Goal: Information Seeking & Learning: Learn about a topic

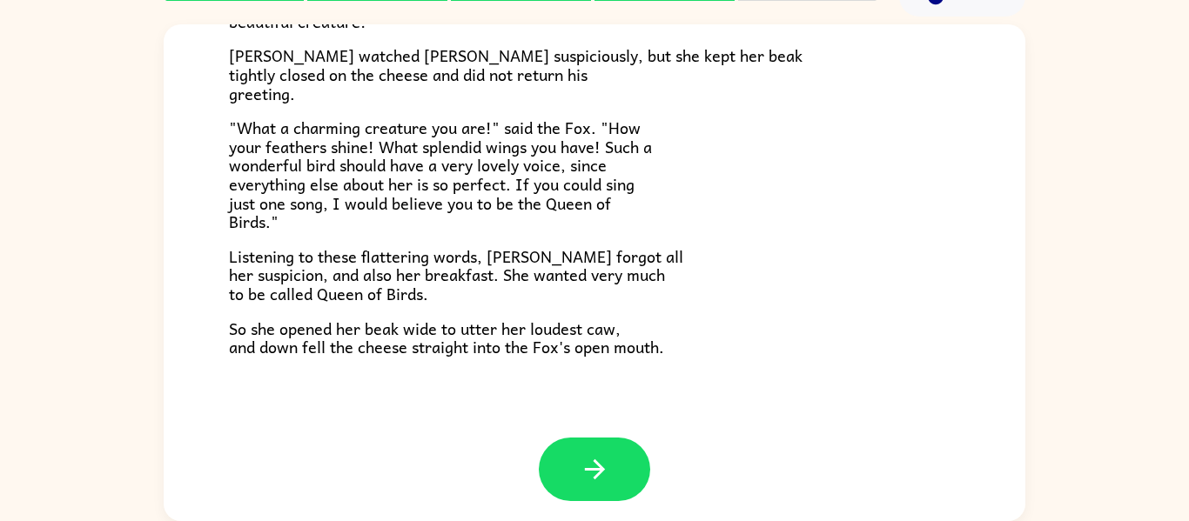
scroll to position [342, 0]
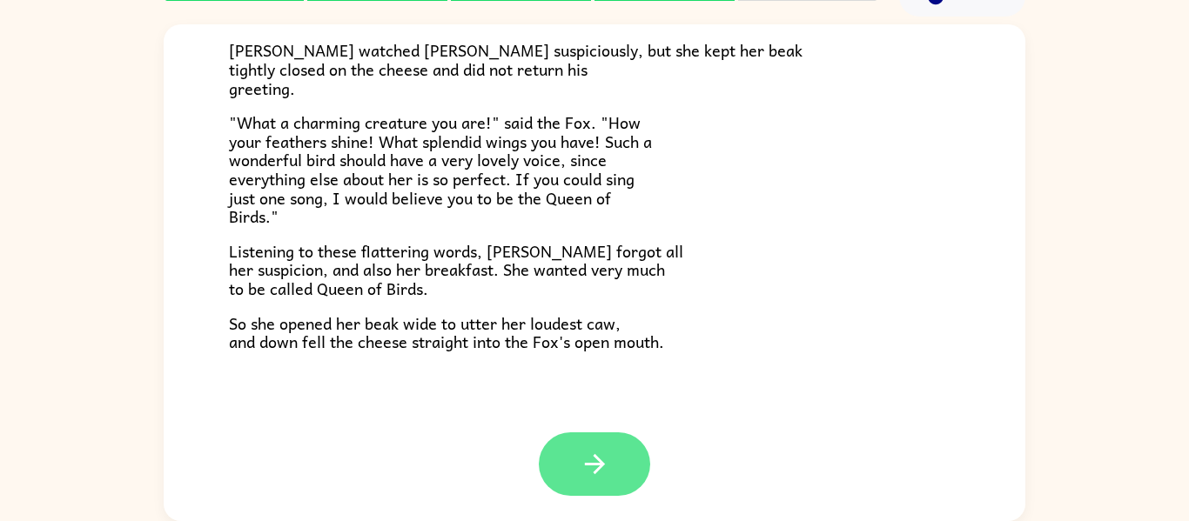
click at [603, 452] on icon "button" at bounding box center [594, 464] width 30 height 30
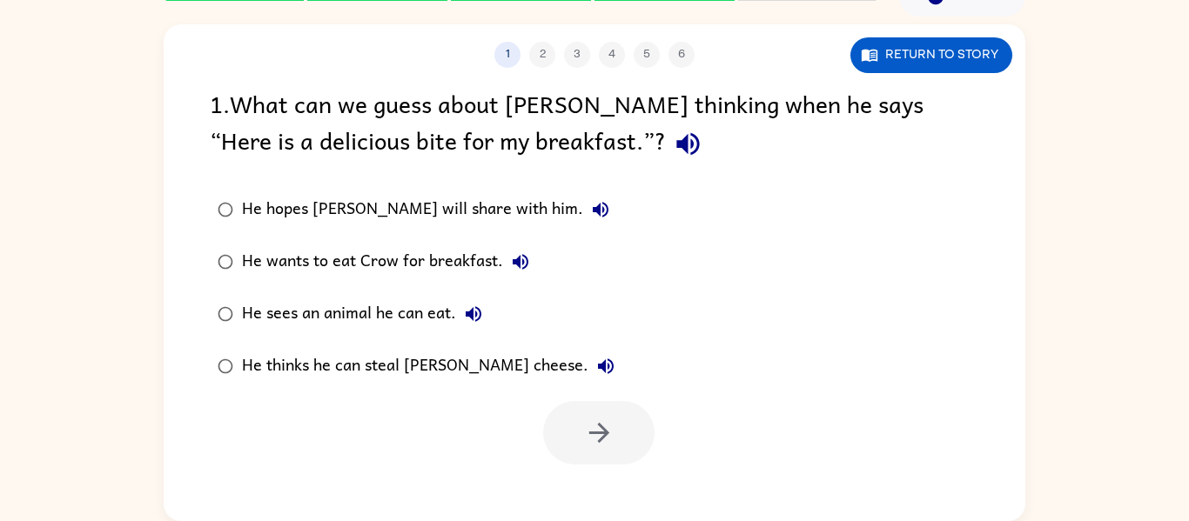
scroll to position [0, 0]
click at [295, 204] on div "He hopes [PERSON_NAME] will share with him." at bounding box center [430, 209] width 376 height 35
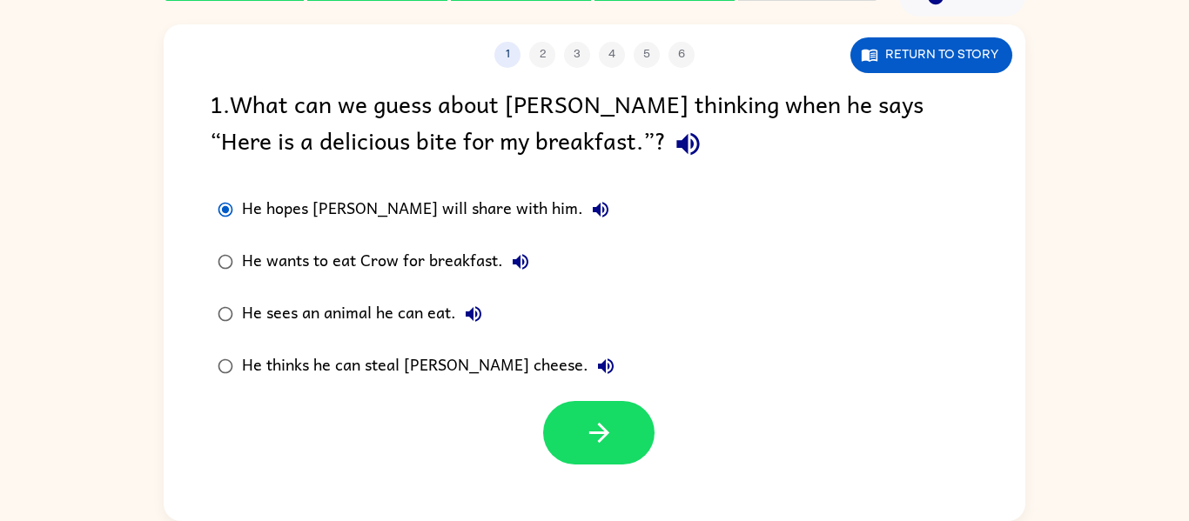
click at [508, 370] on div "He thinks he can steal [PERSON_NAME] cheese." at bounding box center [432, 366] width 381 height 35
click at [803, 171] on div "1 . What can we guess about [PERSON_NAME] thinking when he says “Here is a deli…" at bounding box center [594, 274] width 861 height 379
click at [458, 265] on div "He wants to eat Crow for breakfast." at bounding box center [390, 261] width 296 height 35
click at [969, 56] on button "Return to story" at bounding box center [931, 55] width 162 height 36
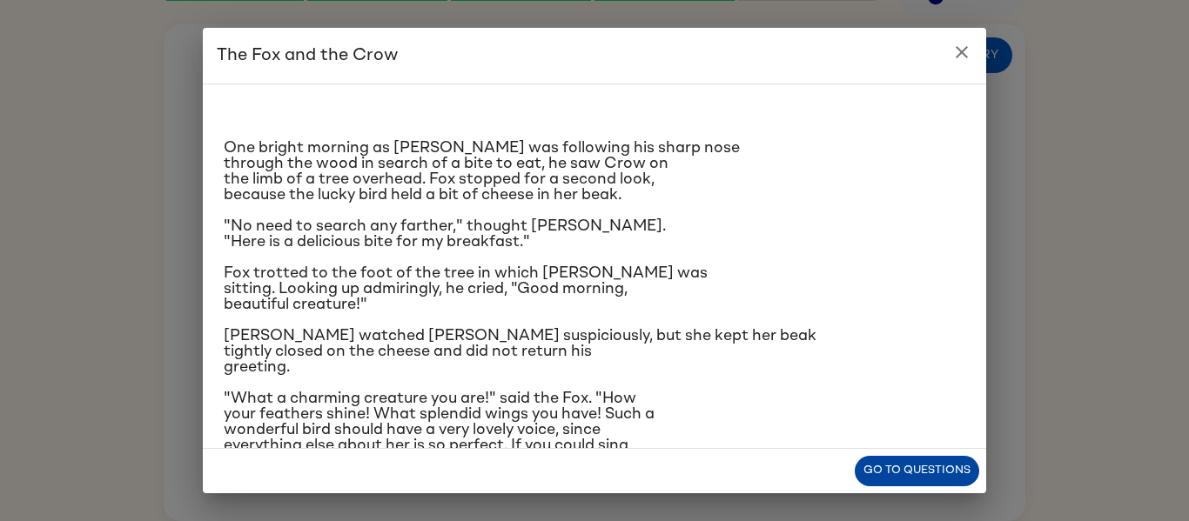
click at [911, 478] on button "Go to questions" at bounding box center [916, 471] width 124 height 30
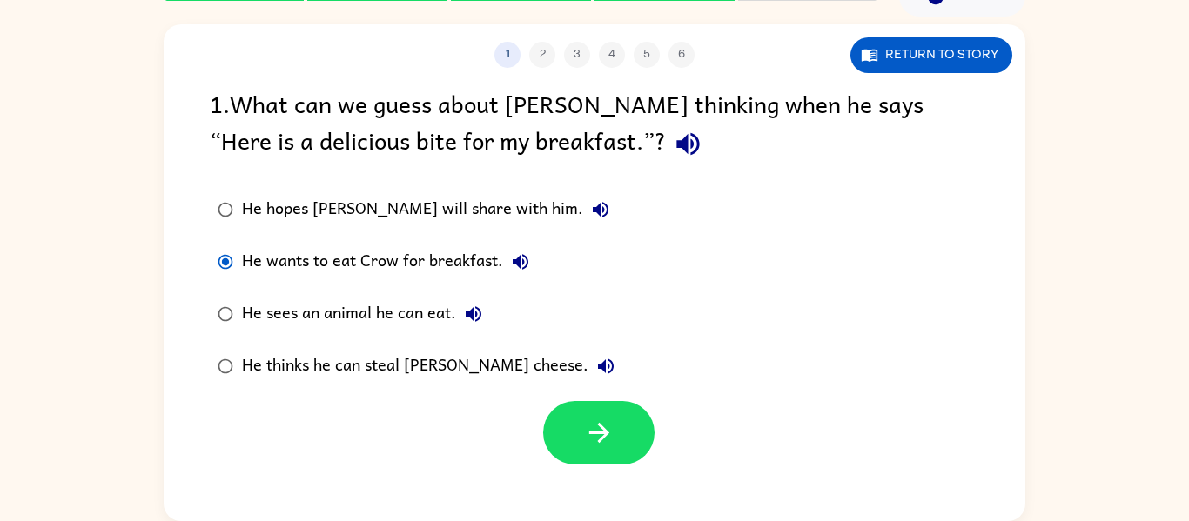
click at [430, 309] on div "He sees an animal he can eat." at bounding box center [366, 314] width 249 height 35
click at [619, 436] on button "button" at bounding box center [598, 433] width 111 height 64
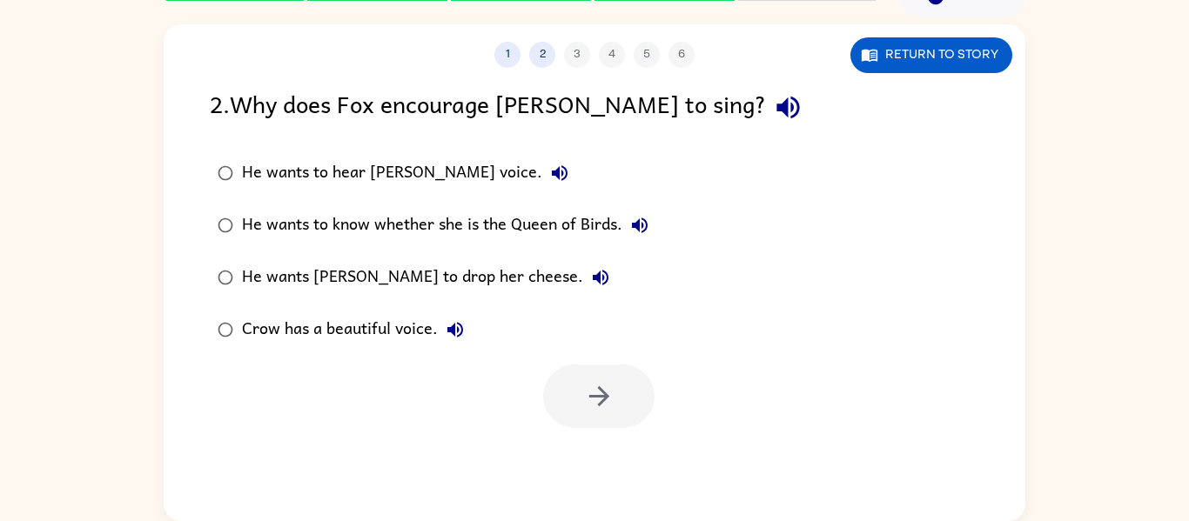
click at [606, 198] on label "He wants to hear [PERSON_NAME] voice." at bounding box center [433, 173] width 466 height 52
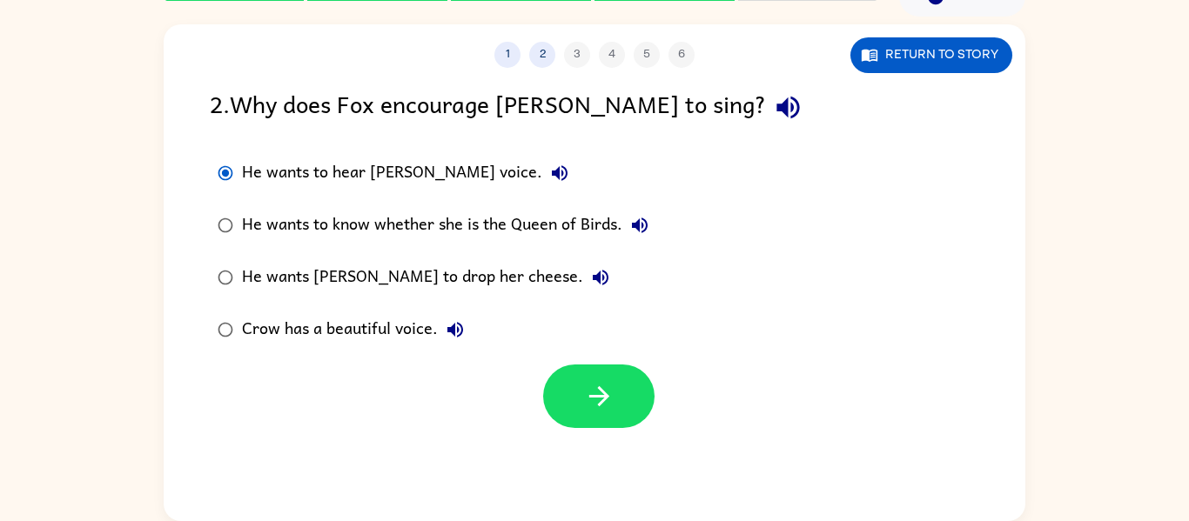
click at [509, 234] on div "He wants to know whether she is the Queen of Birds." at bounding box center [449, 225] width 415 height 35
click at [584, 390] on icon "button" at bounding box center [599, 396] width 30 height 30
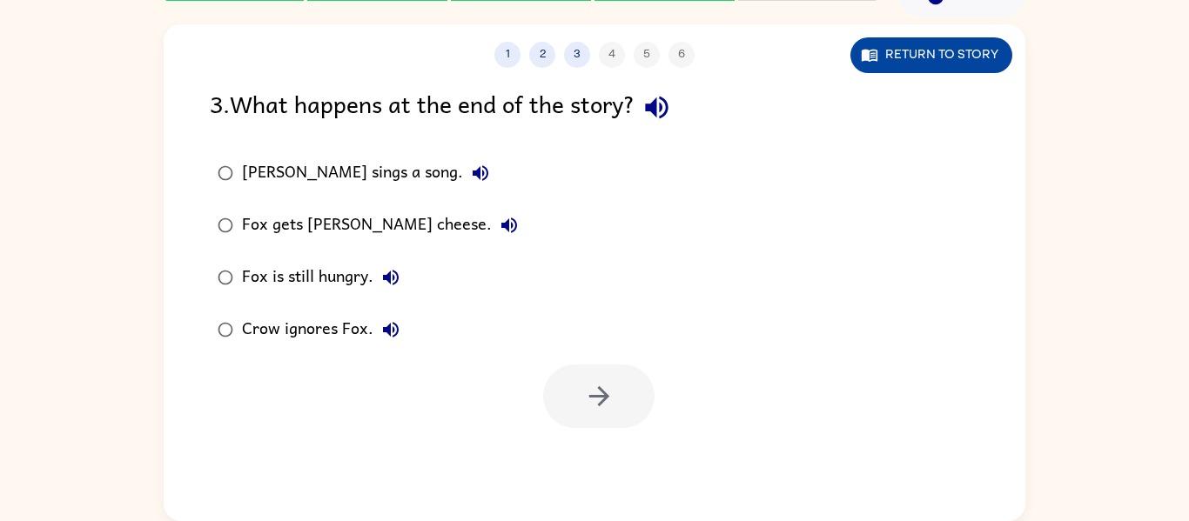
click at [959, 60] on button "Return to story" at bounding box center [931, 55] width 162 height 36
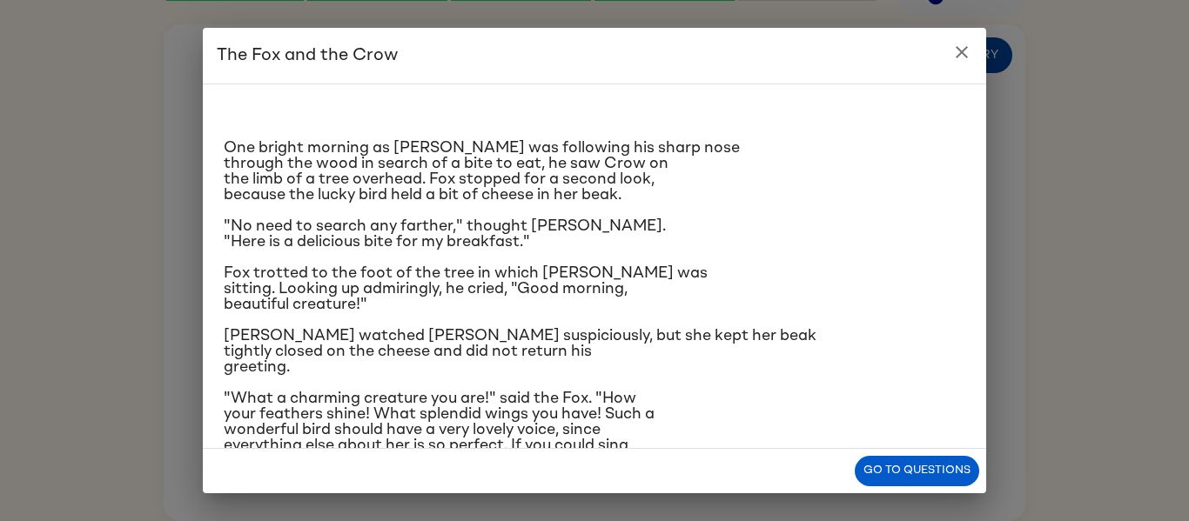
scroll to position [176, 0]
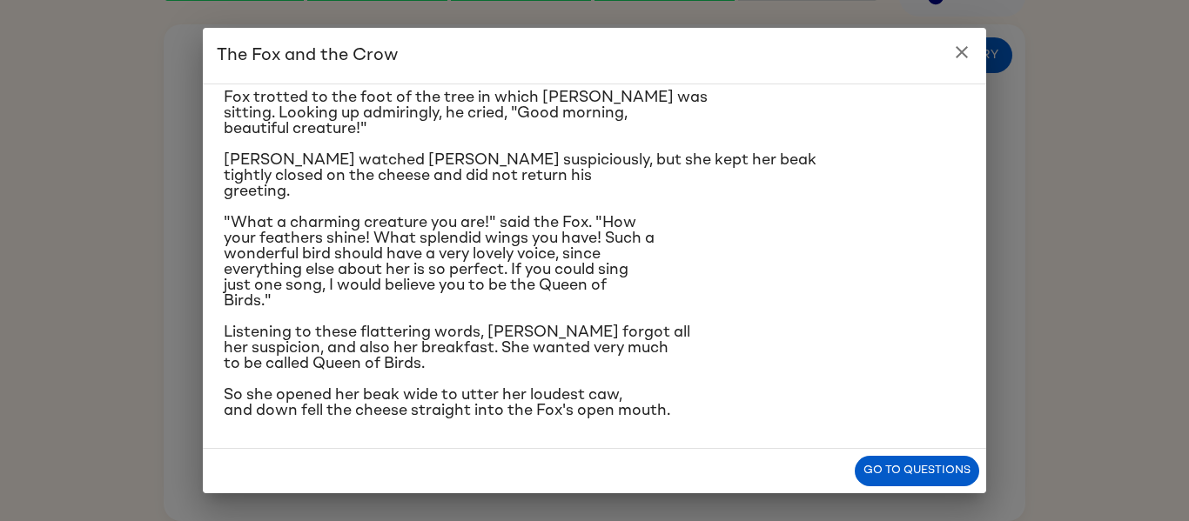
click at [968, 60] on icon "close" at bounding box center [961, 52] width 21 height 21
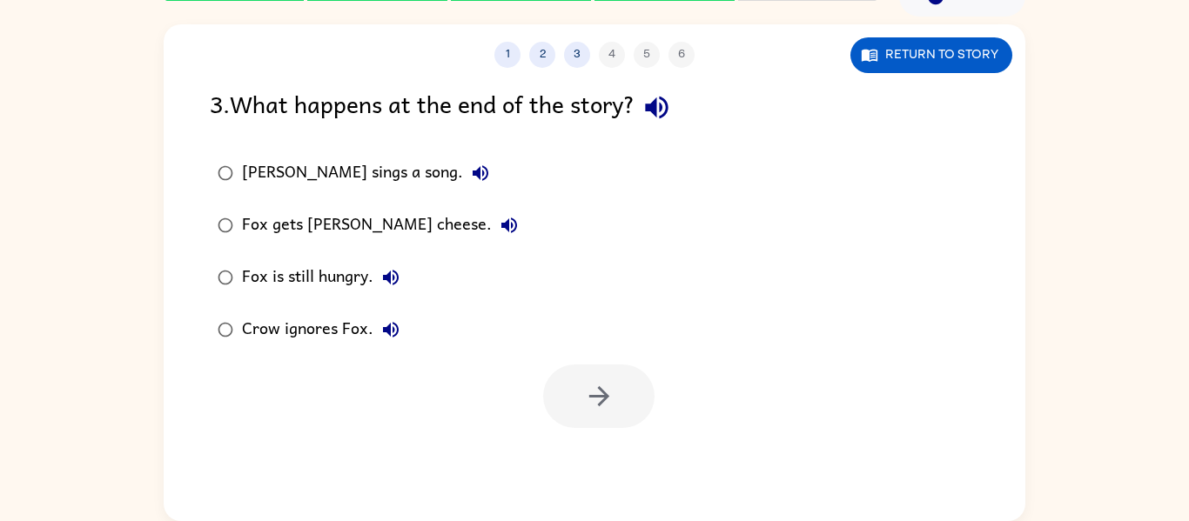
click at [501, 226] on icon "button" at bounding box center [509, 226] width 16 height 16
click at [393, 231] on div "Fox gets [PERSON_NAME] cheese." at bounding box center [384, 225] width 285 height 35
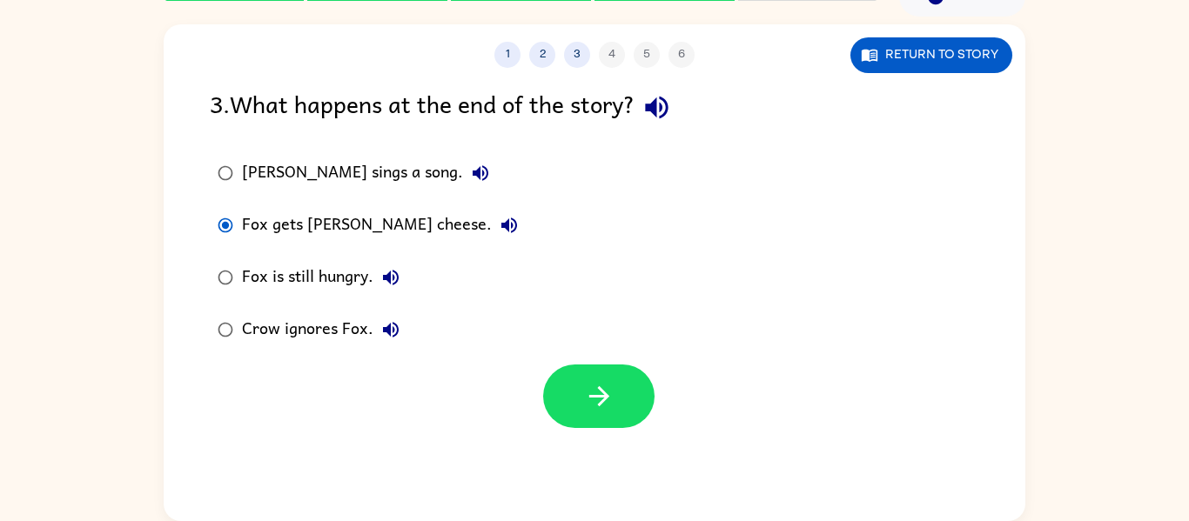
click at [344, 322] on div "Crow ignores Fox." at bounding box center [325, 329] width 166 height 35
click at [354, 280] on div "Fox is still hungry." at bounding box center [325, 277] width 166 height 35
click at [389, 226] on div "Fox gets [PERSON_NAME] cheese." at bounding box center [384, 225] width 285 height 35
click at [596, 390] on icon "button" at bounding box center [599, 396] width 30 height 30
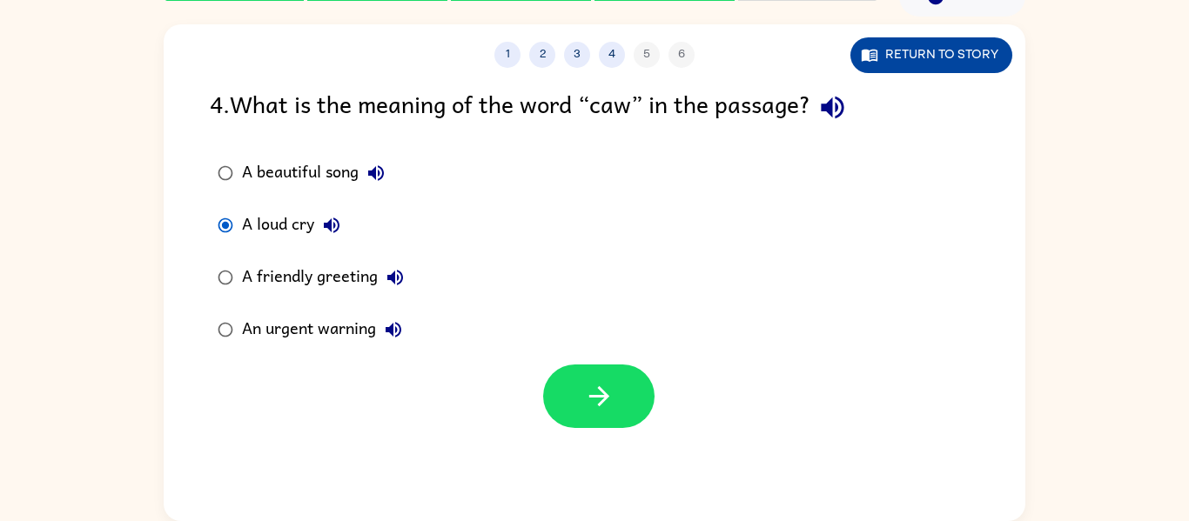
click at [911, 69] on button "Return to story" at bounding box center [931, 55] width 162 height 36
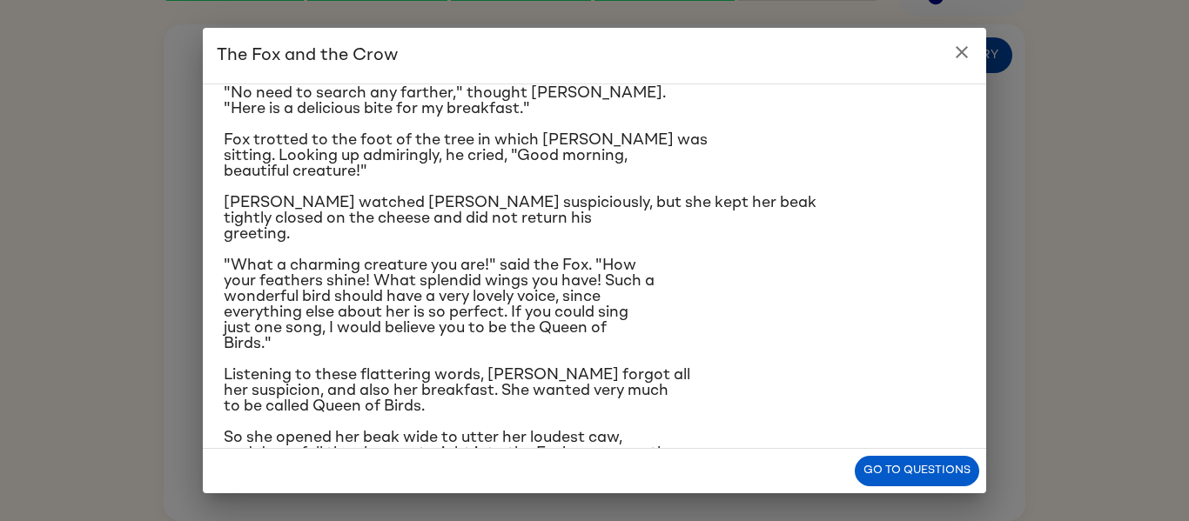
scroll to position [136, 0]
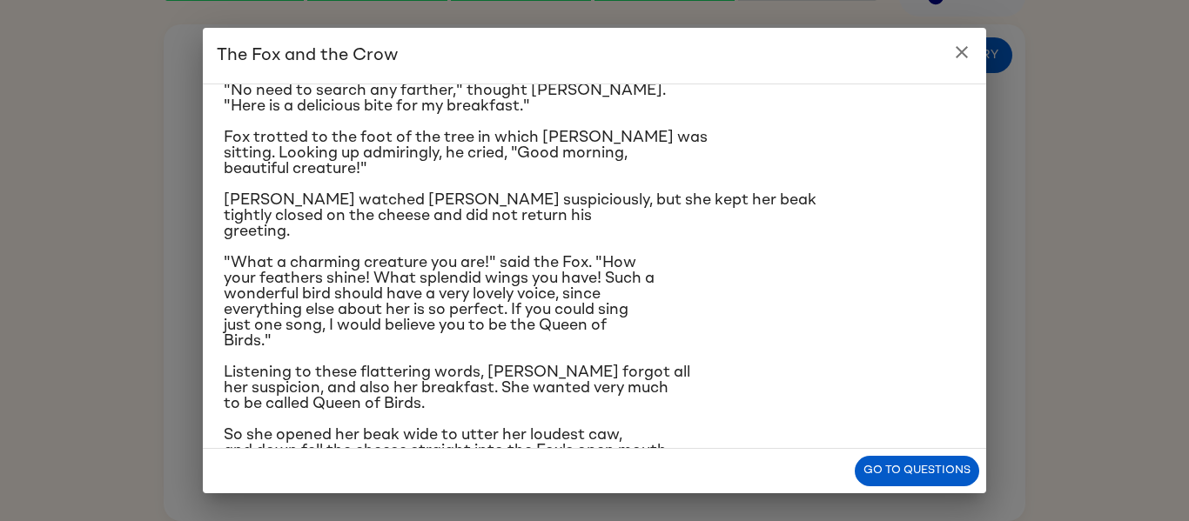
click at [960, 69] on button "close" at bounding box center [961, 52] width 35 height 35
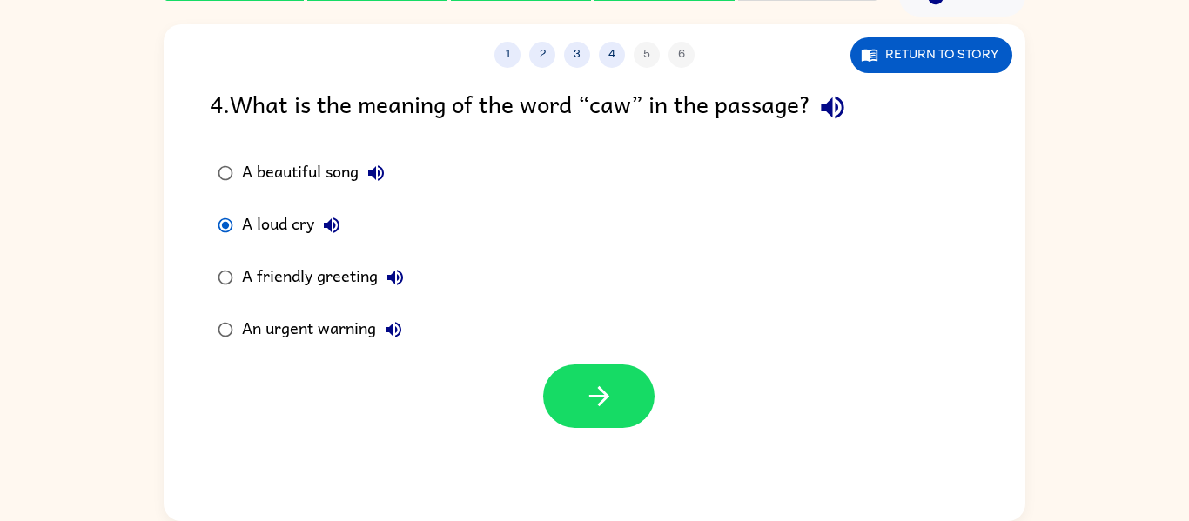
click at [343, 299] on label "A friendly greeting" at bounding box center [310, 277] width 221 height 52
click at [633, 392] on button "button" at bounding box center [598, 397] width 111 height 64
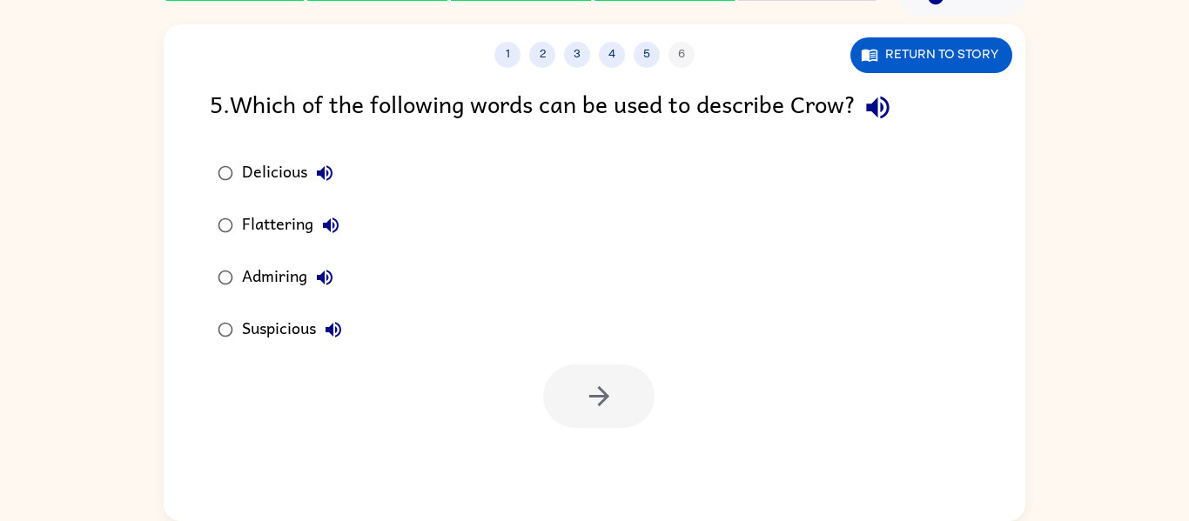
click at [318, 284] on icon "button" at bounding box center [324, 277] width 21 height 21
click at [271, 283] on div "Admiring" at bounding box center [292, 277] width 100 height 35
click at [608, 394] on icon "button" at bounding box center [599, 396] width 30 height 30
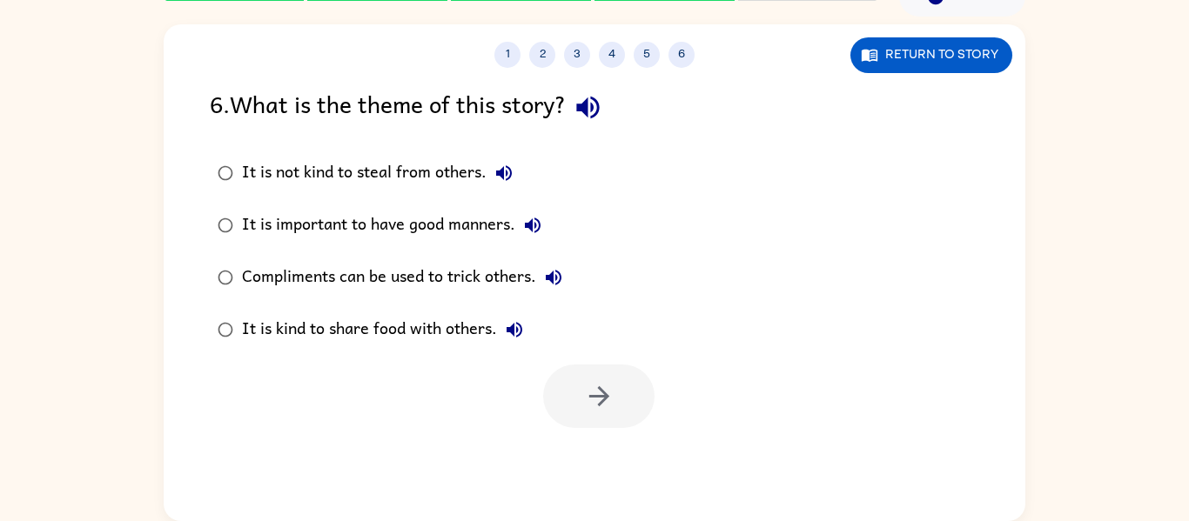
click at [416, 270] on div "Compliments can be used to trick others." at bounding box center [406, 277] width 329 height 35
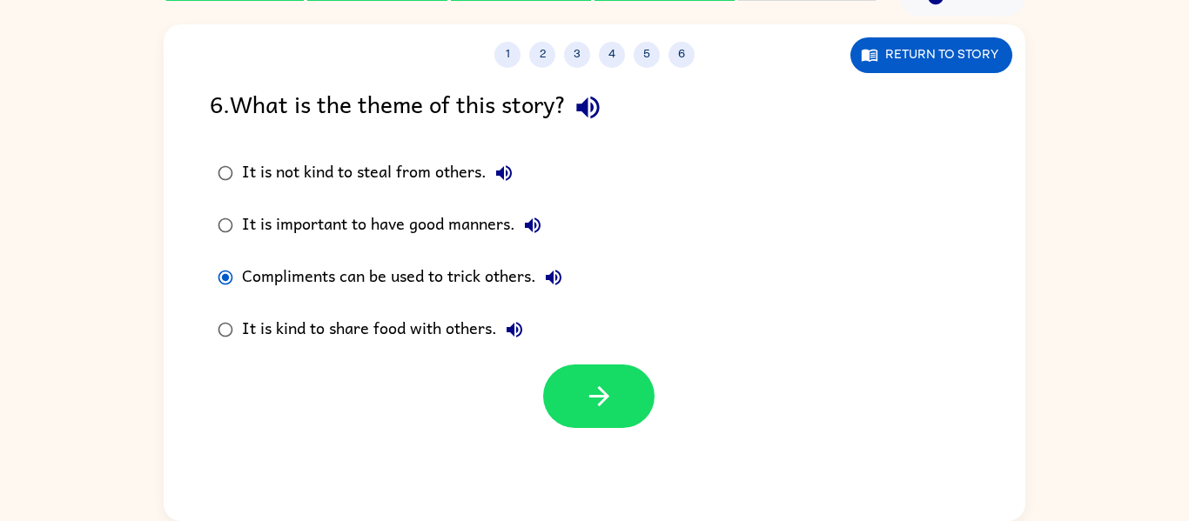
click at [462, 170] on div "It is not kind to steal from others." at bounding box center [381, 173] width 279 height 35
click at [406, 289] on div "Compliments can be used to trick others." at bounding box center [406, 277] width 329 height 35
click at [611, 410] on icon "button" at bounding box center [599, 396] width 30 height 30
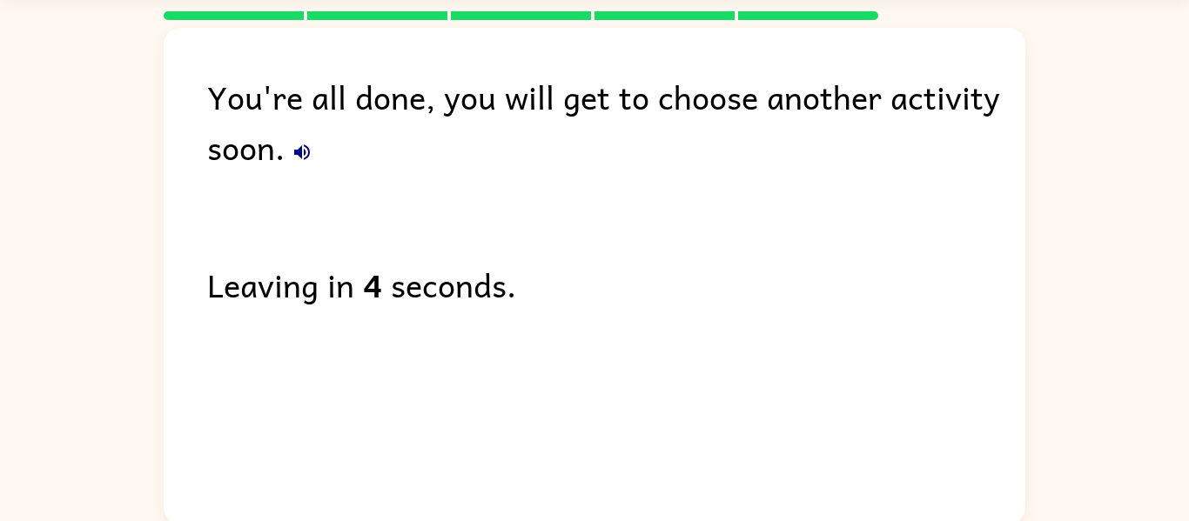
scroll to position [59, 0]
